Goal: Information Seeking & Learning: Check status

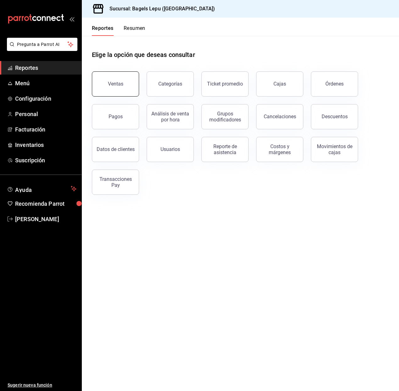
click at [117, 76] on button "Ventas" at bounding box center [115, 83] width 47 height 25
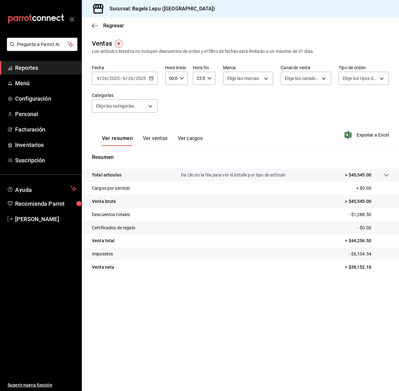
click at [180, 124] on div "Ver resumen Ver ventas Ver cargos Exportar a Excel" at bounding box center [240, 133] width 317 height 26
